Goal: Use online tool/utility: Use online tool/utility

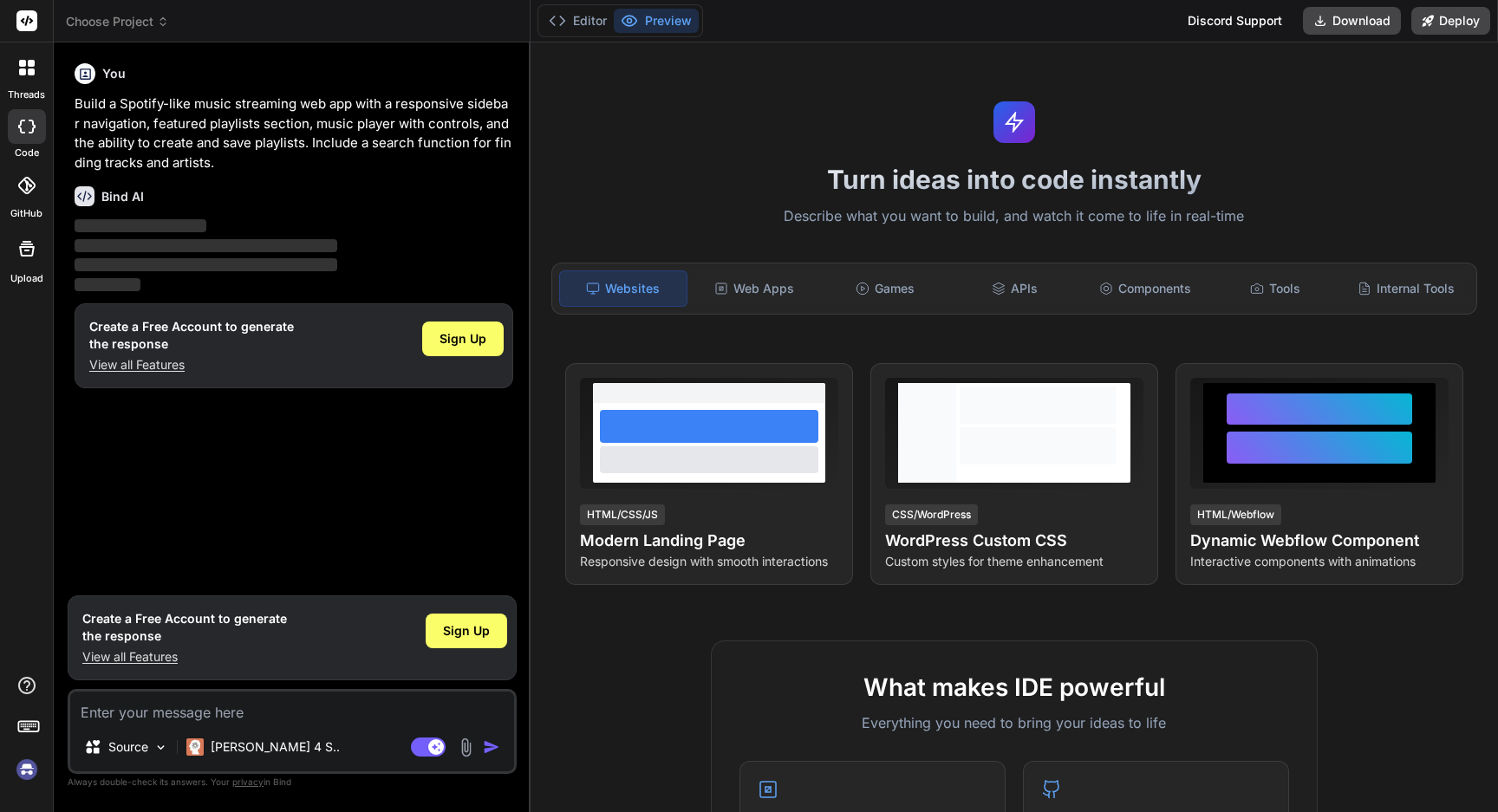
type textarea "x"
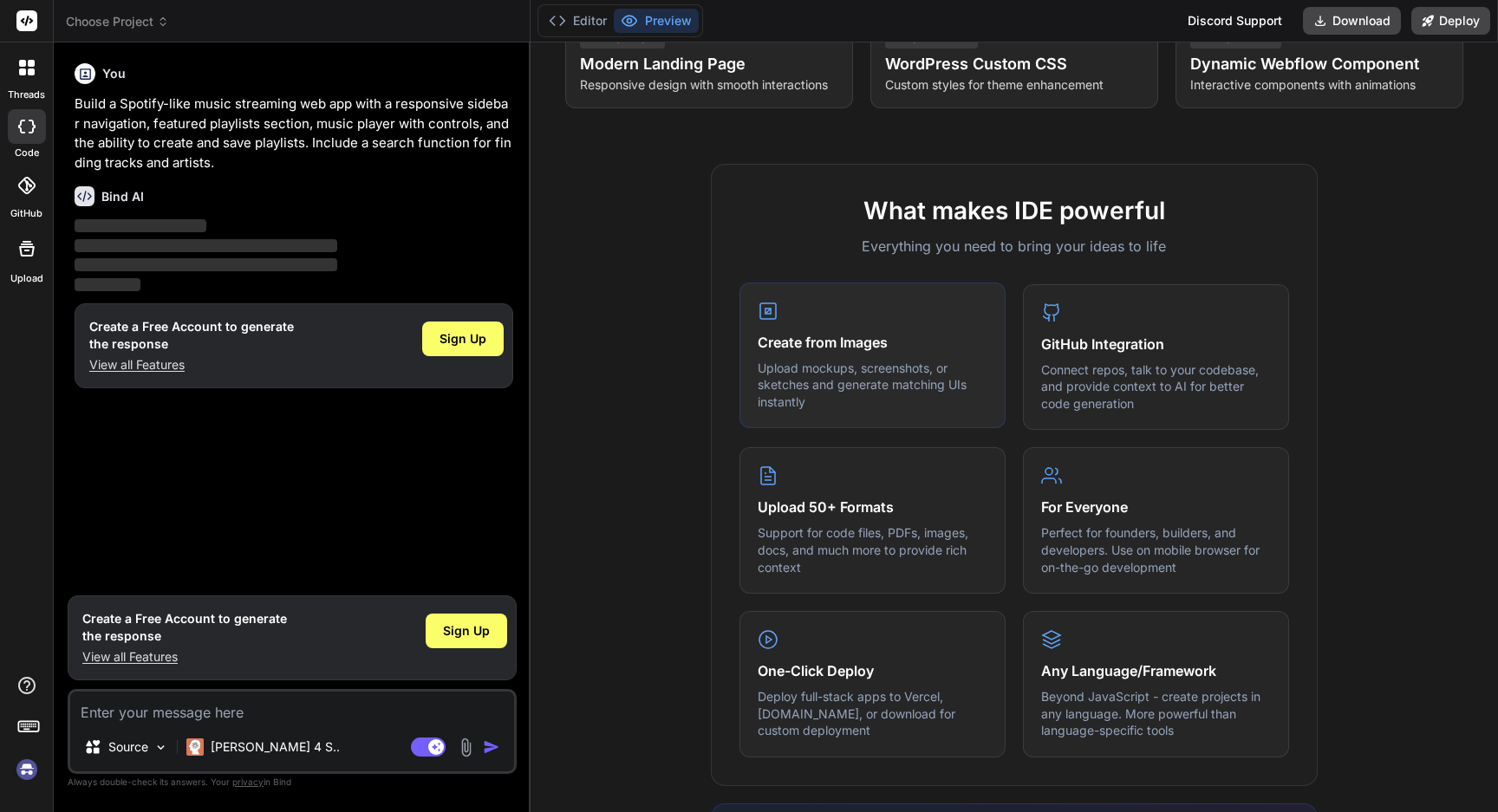
scroll to position [511, 0]
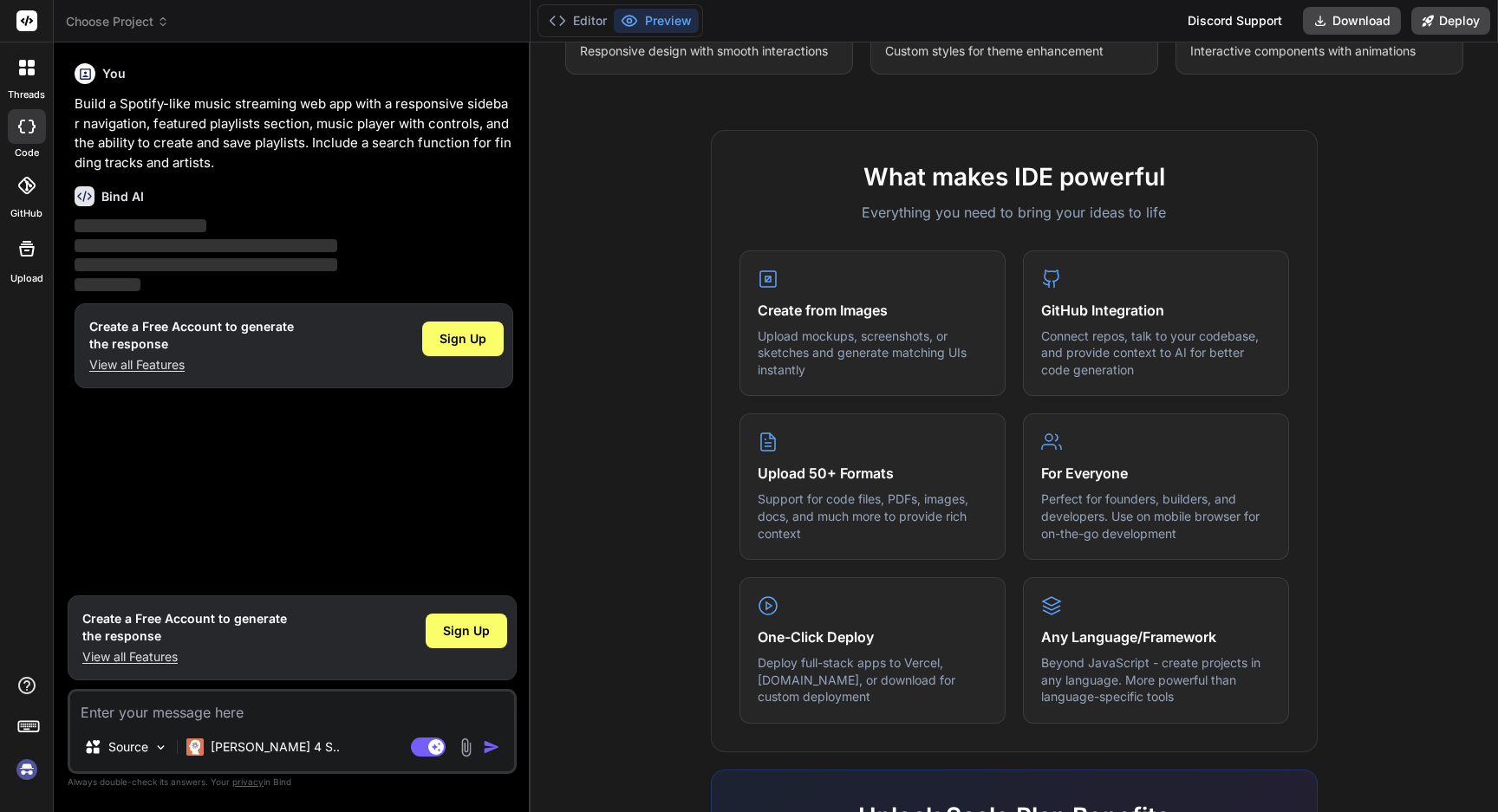
click at [456, 460] on div "You Build a Spotify-like music streaming web app with a responsive sidebar navi…" at bounding box center [293, 321] width 446 height 530
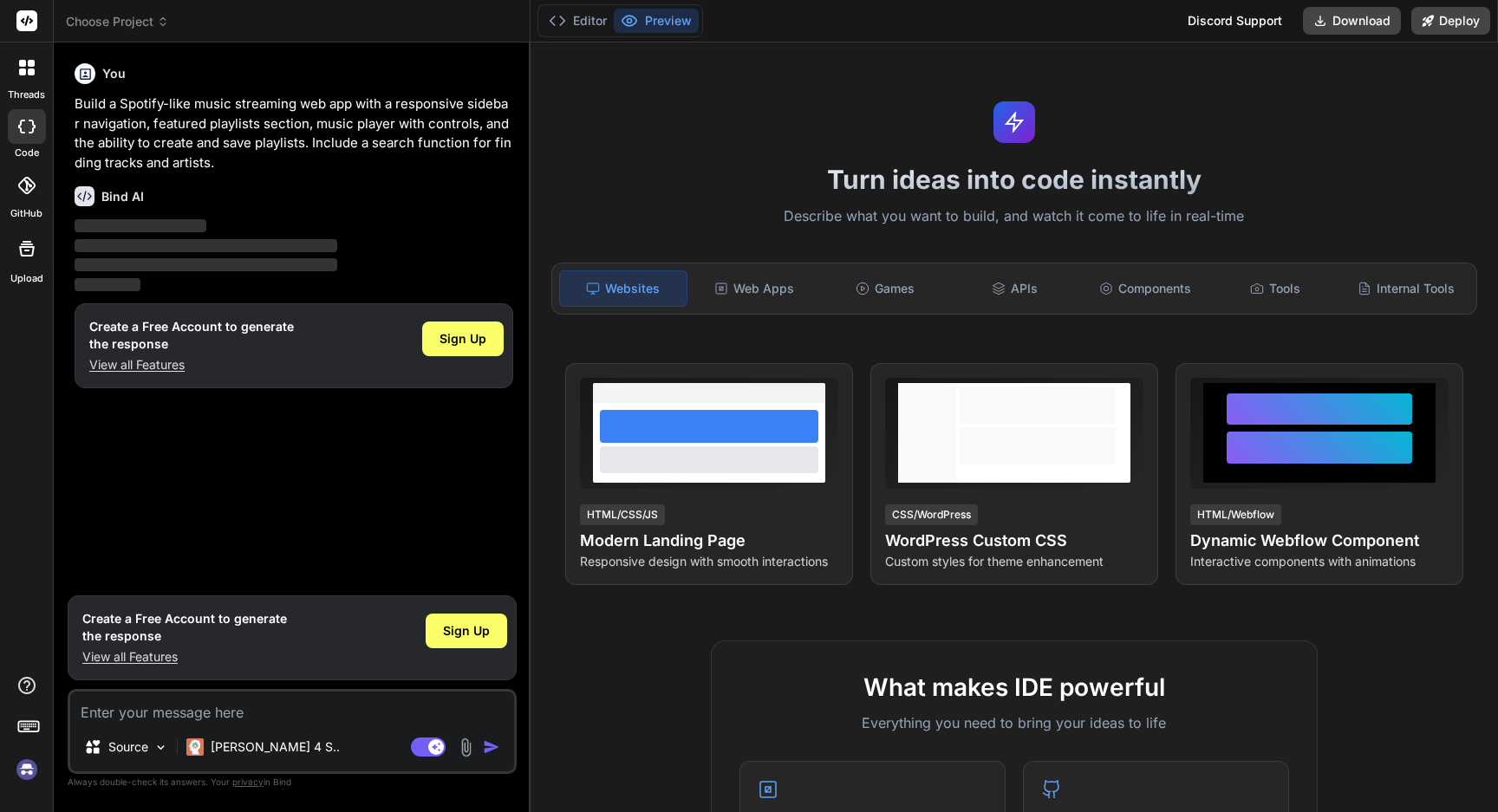
scroll to position [0, 0]
click at [756, 277] on div "Web Apps" at bounding box center [754, 288] width 126 height 37
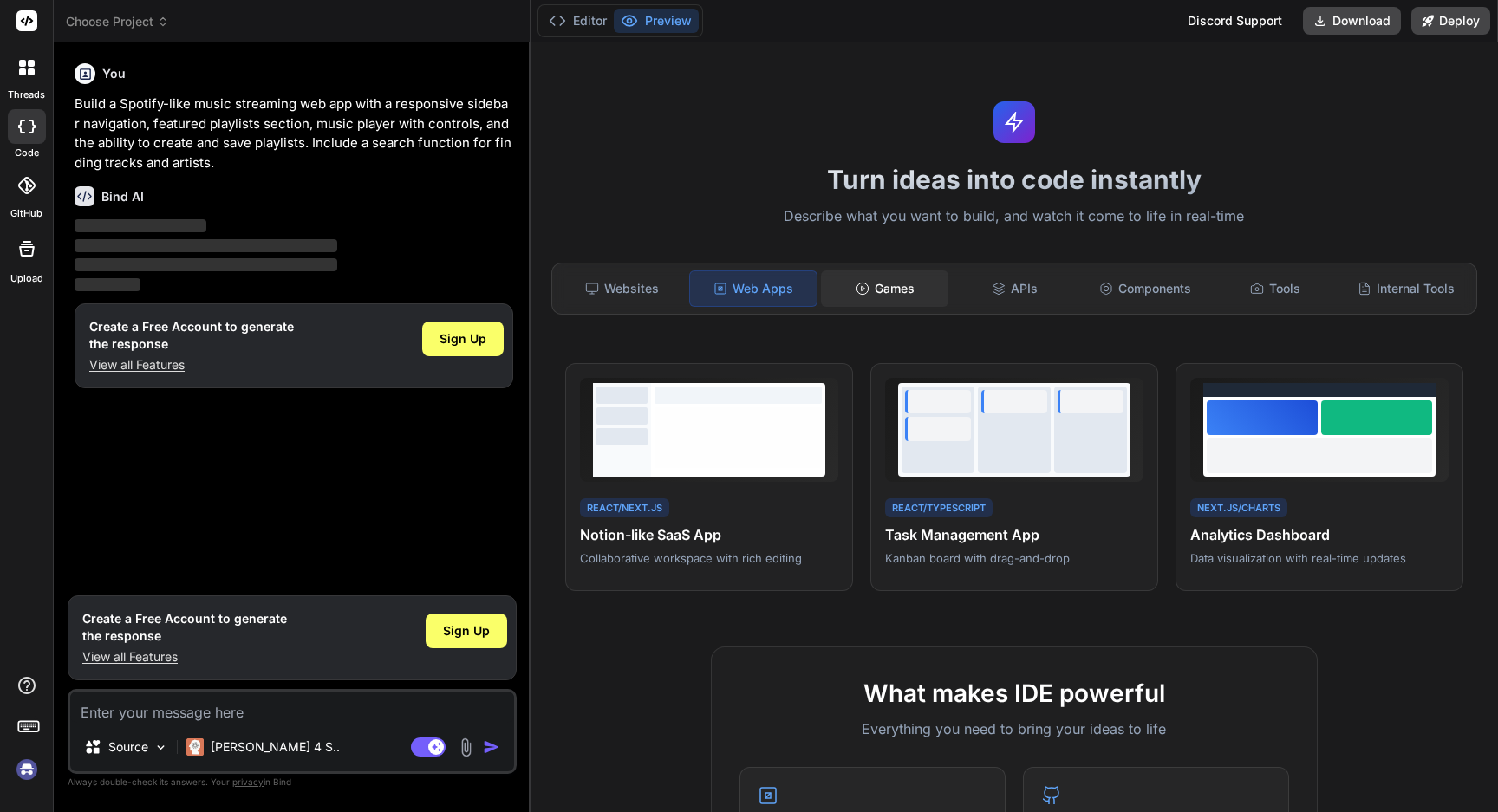
click at [899, 301] on div "Games" at bounding box center [884, 288] width 126 height 37
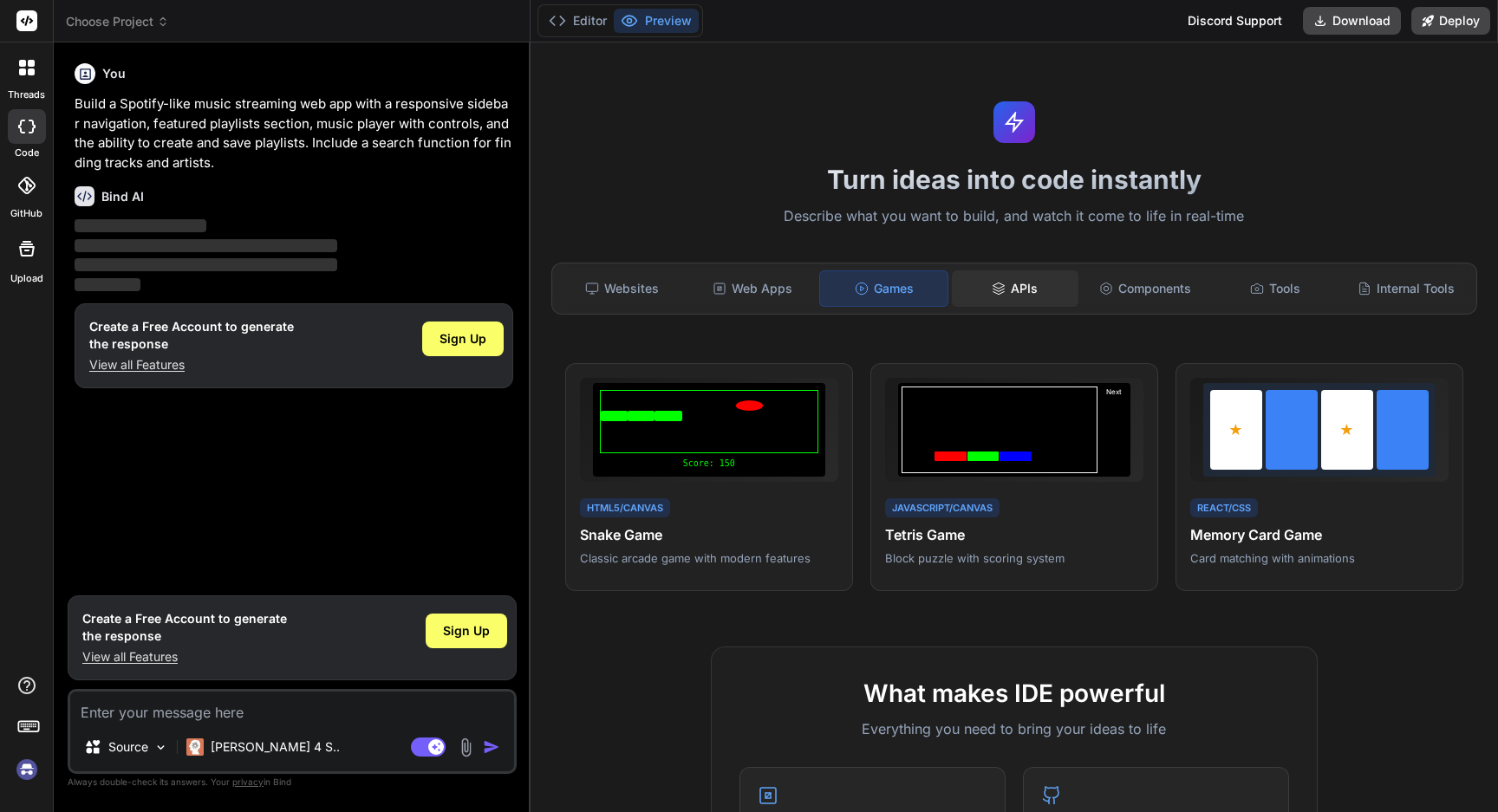
click at [970, 299] on div "APIs" at bounding box center [1015, 288] width 126 height 37
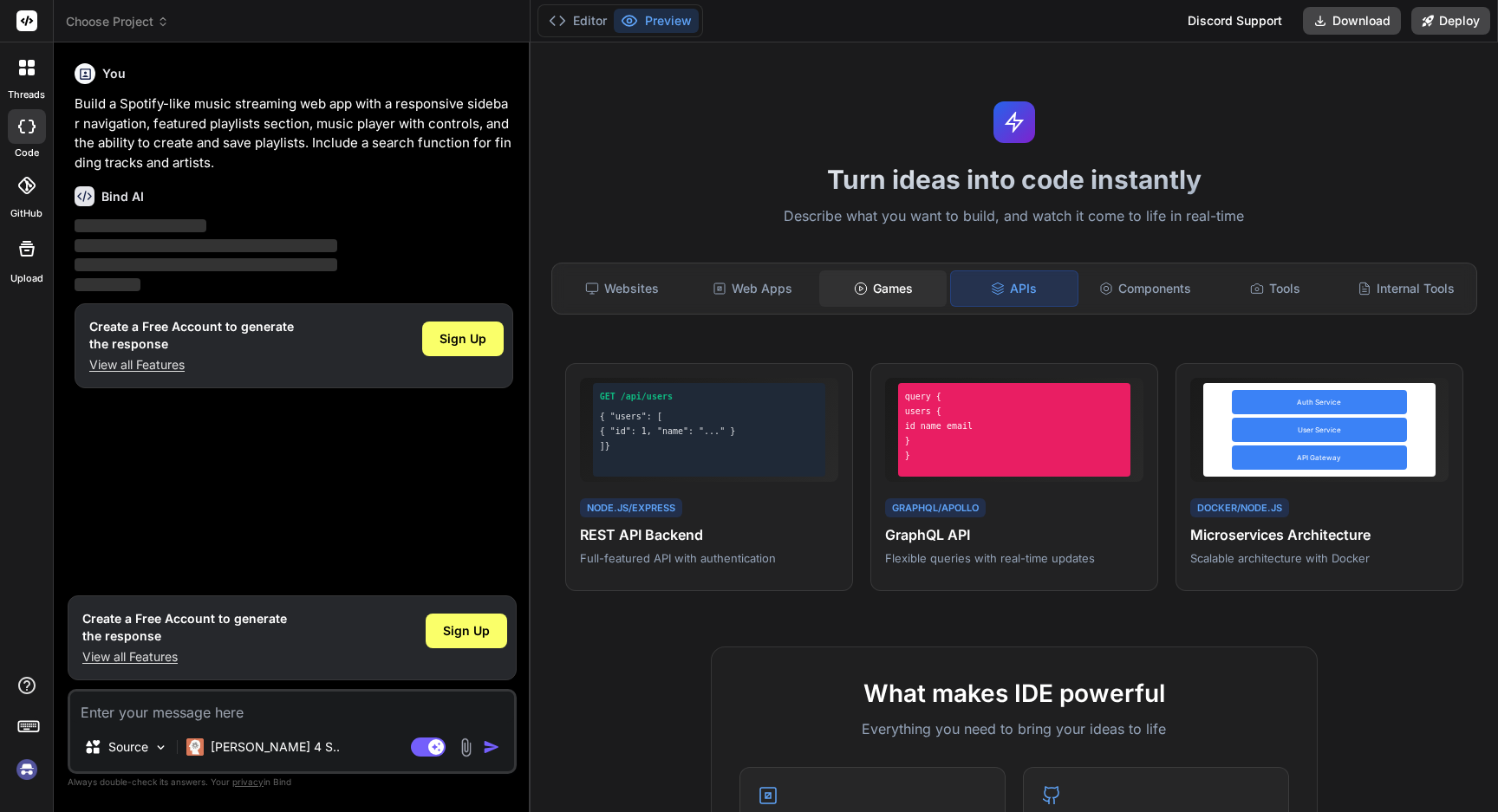
click at [924, 292] on div "Games" at bounding box center [882, 288] width 126 height 37
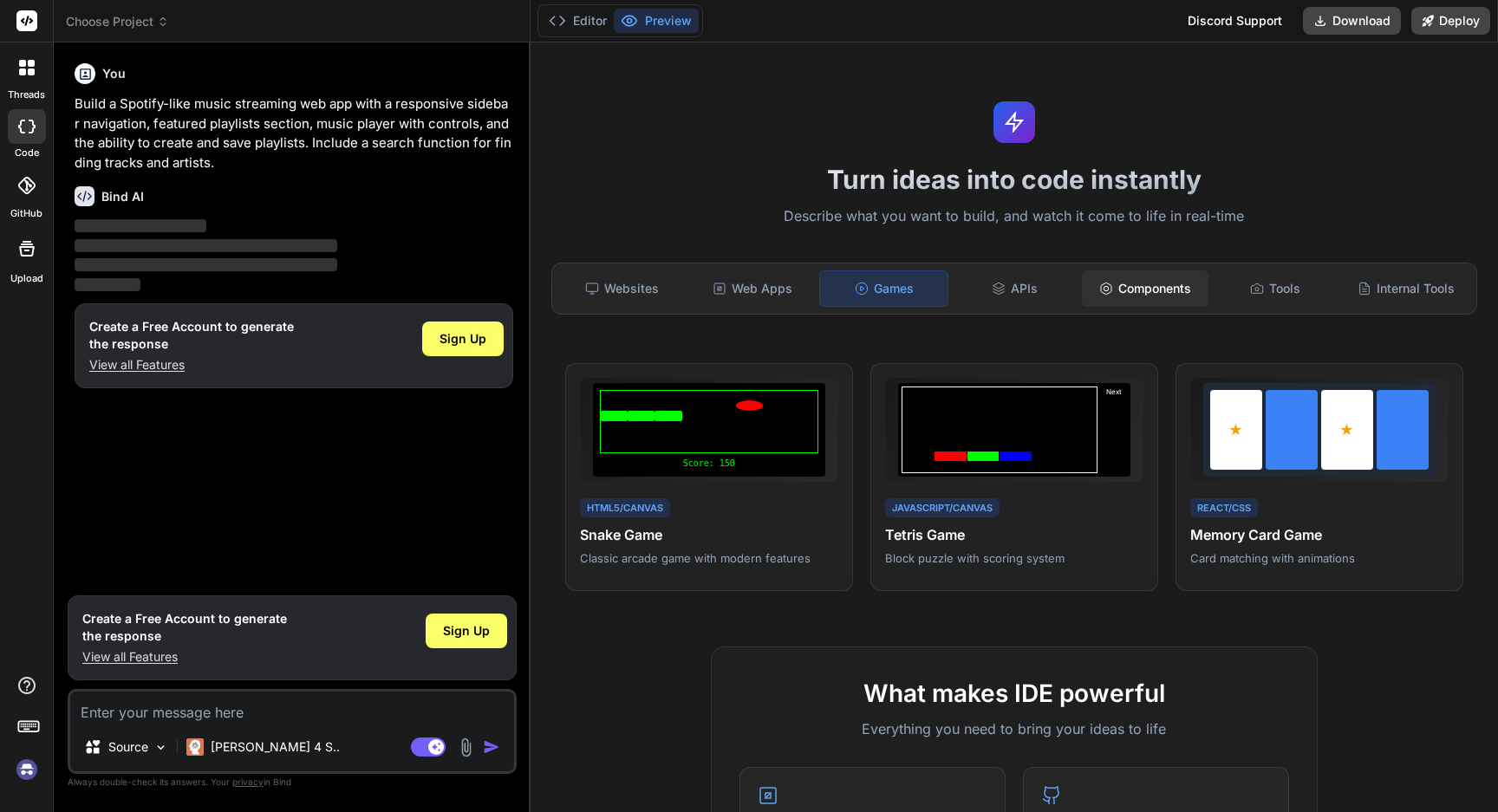
click at [1151, 293] on div "Components" at bounding box center [1145, 288] width 126 height 37
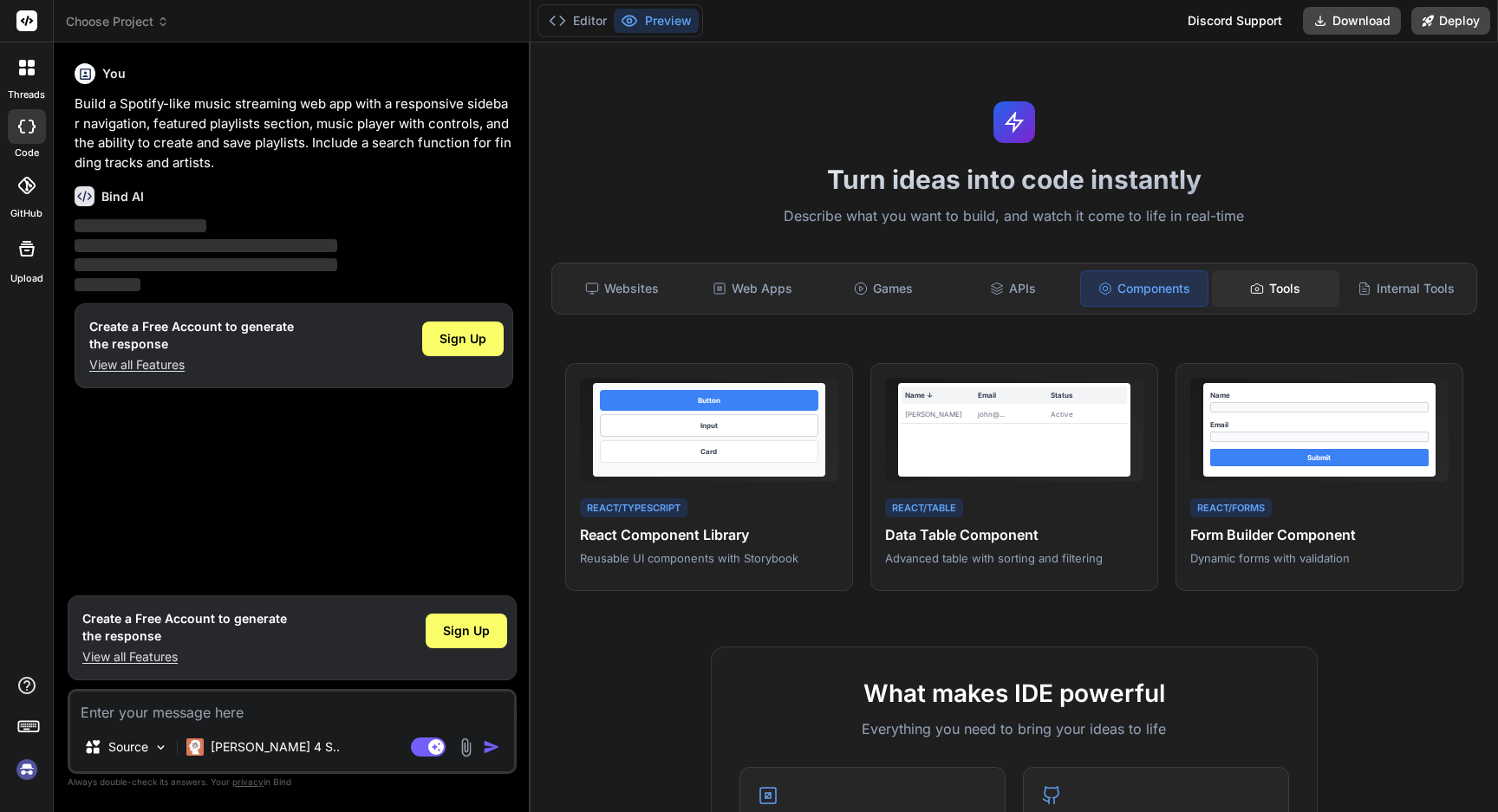
click at [1251, 280] on div "Tools" at bounding box center [1275, 288] width 126 height 37
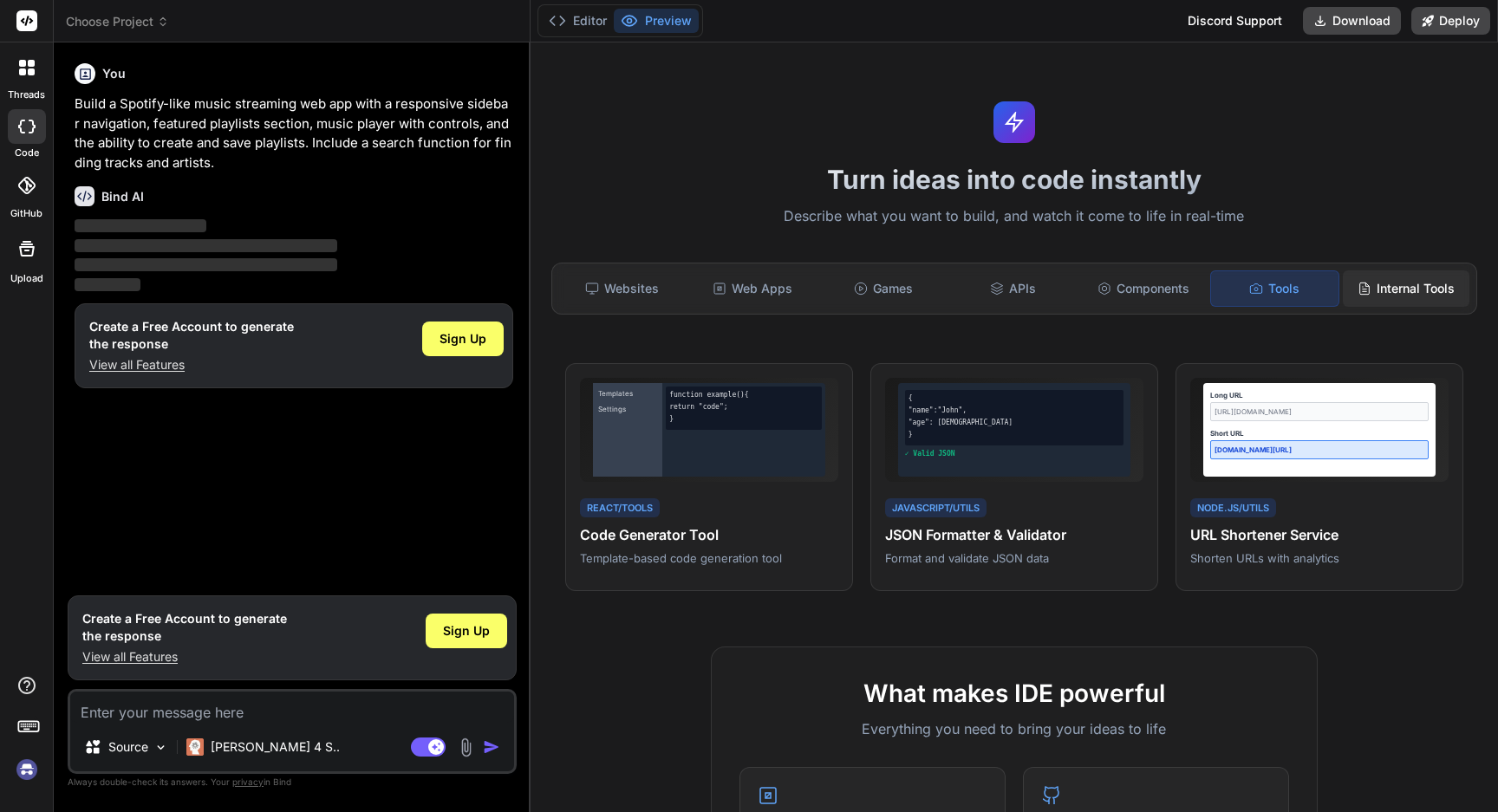
click at [1350, 284] on div "Internal Tools" at bounding box center [1406, 288] width 126 height 37
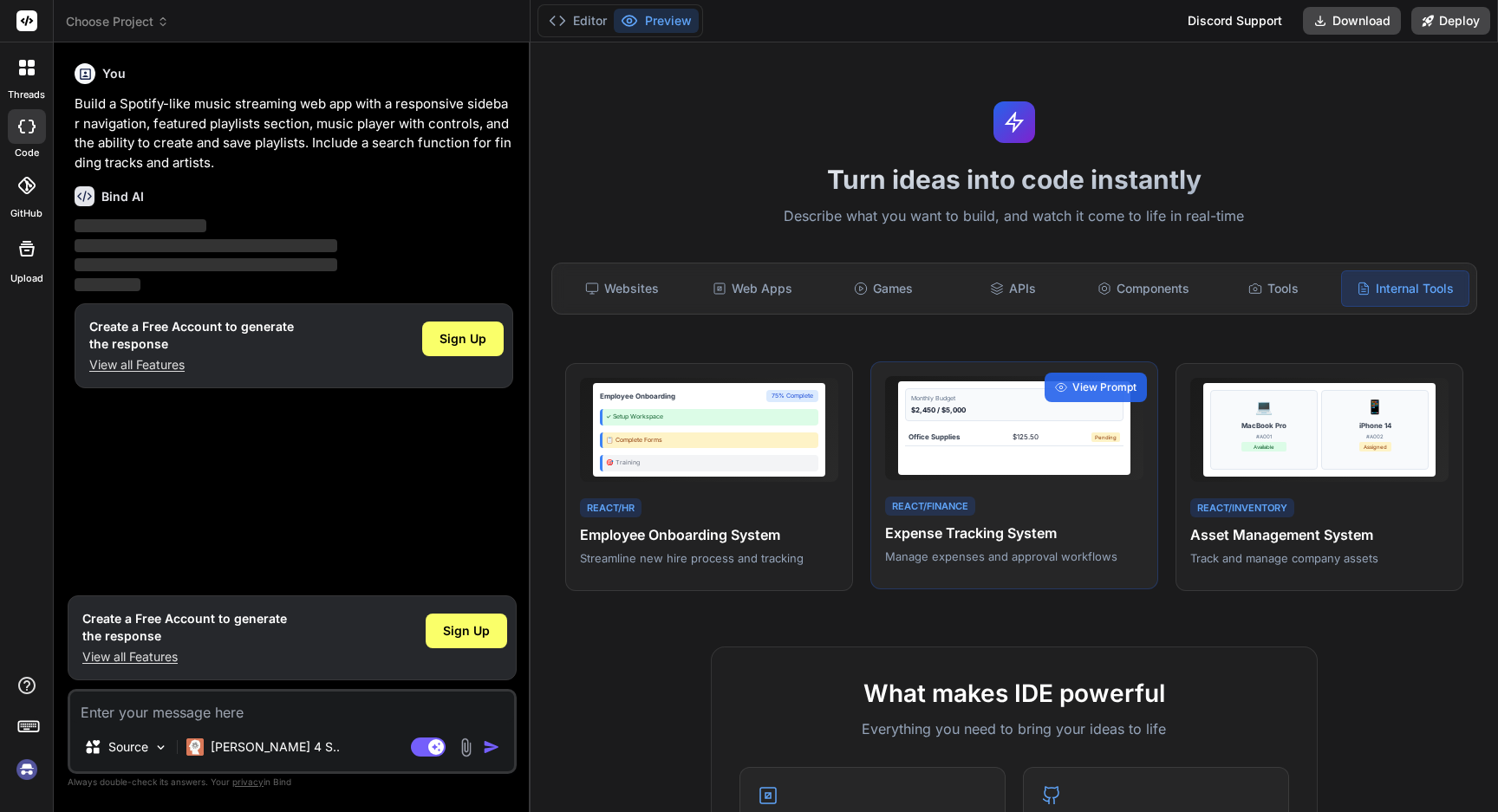
click at [952, 453] on div "Monthly Budget $2,450 / $5,000 Office Supplies $125.50 Pending" at bounding box center [1014, 428] width 233 height 93
click at [1120, 387] on span "View Prompt" at bounding box center [1104, 387] width 64 height 16
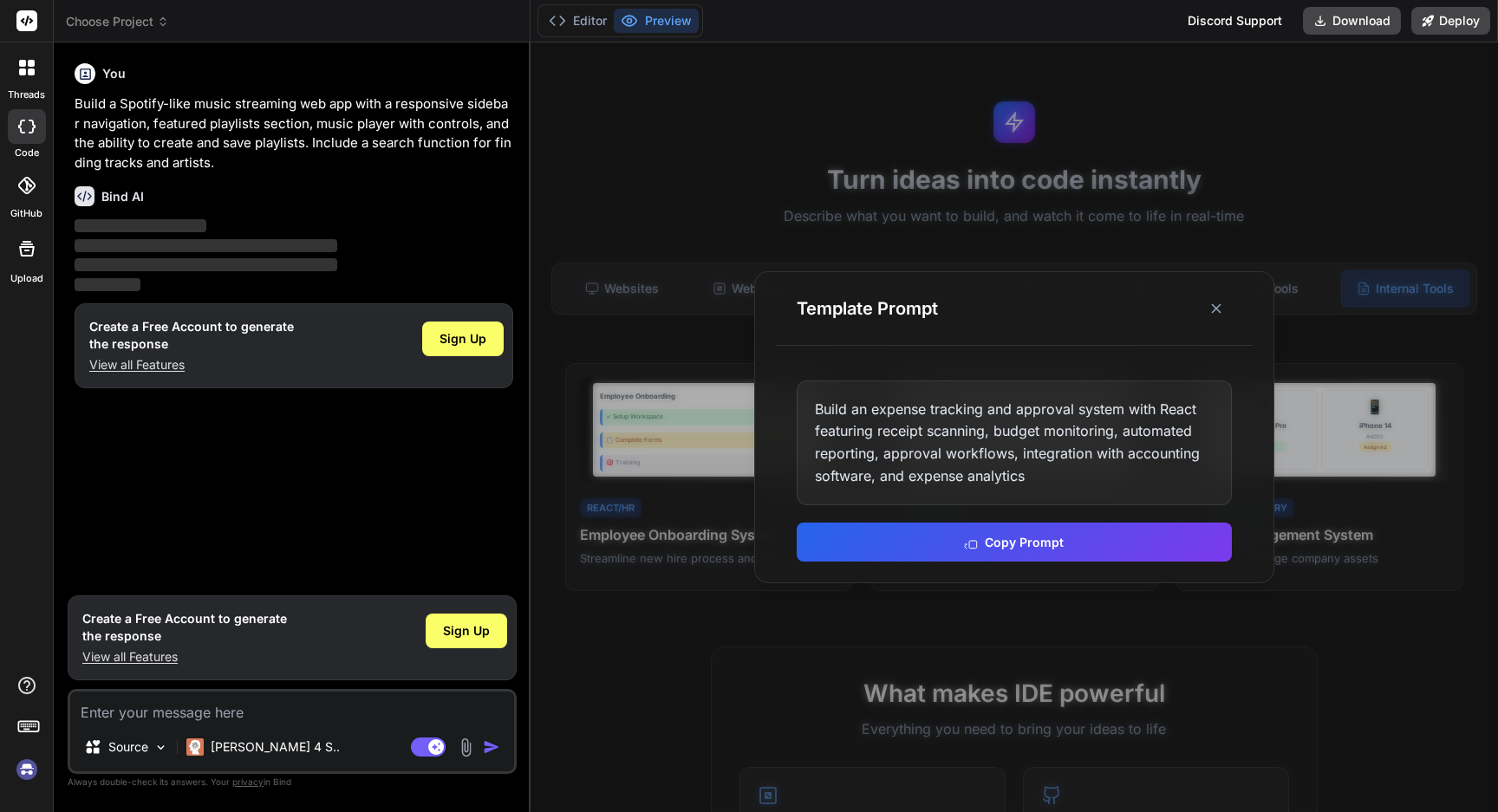
click at [1245, 290] on div "Template Prompt" at bounding box center [1014, 309] width 477 height 73
click at [1236, 296] on div "Template Prompt" at bounding box center [1014, 309] width 477 height 73
